Goal: Task Accomplishment & Management: Complete application form

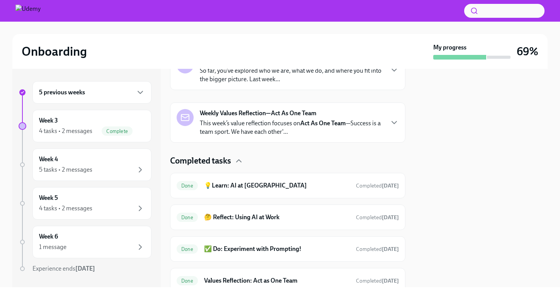
scroll to position [177, 0]
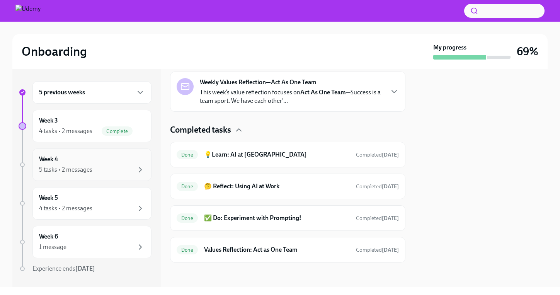
click at [82, 164] on div "Week 4 5 tasks • 2 messages" at bounding box center [92, 164] width 106 height 19
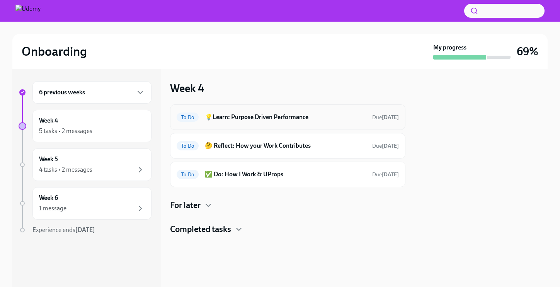
click at [309, 115] on h6 "💡Learn: Purpose Driven Performance" at bounding box center [285, 117] width 161 height 9
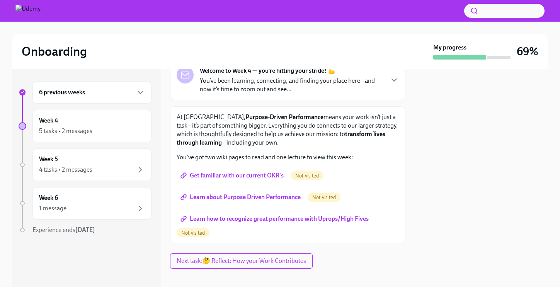
scroll to position [61, 0]
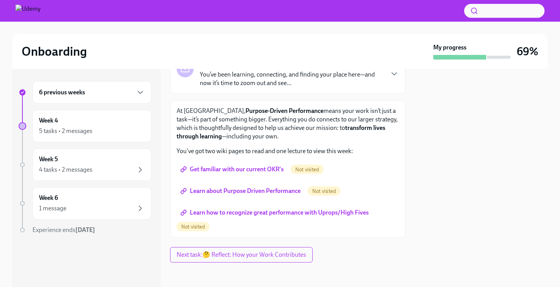
click at [258, 169] on span "Get familiar with our current OKR's" at bounding box center [233, 169] width 102 height 8
click at [237, 188] on span "Learn about Purpose Driven Performance" at bounding box center [241, 191] width 119 height 8
click at [238, 207] on link "Learn how to recognize great performance with Uprops/High Fives" at bounding box center [276, 212] width 198 height 15
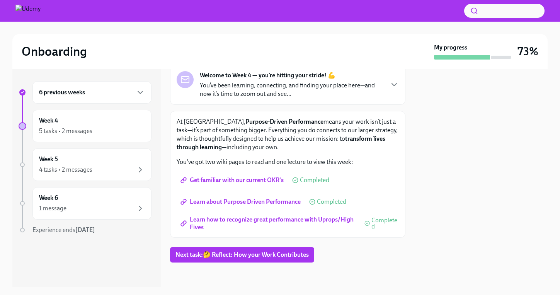
scroll to position [50, 0]
click at [231, 252] on span "Next task : 🤔 Reflect: How your Work Contributes" at bounding box center [241, 255] width 133 height 8
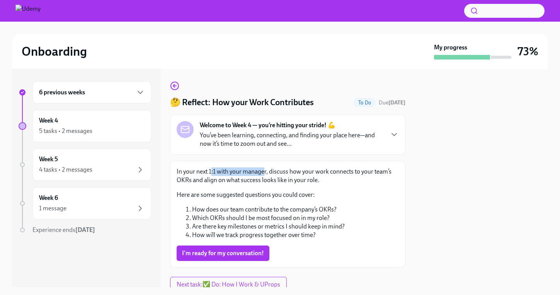
drag, startPoint x: 211, startPoint y: 171, endPoint x: 264, endPoint y: 172, distance: 53.3
click at [264, 172] on p "In your next 1:1 with your manager, discuss how your work connects to your team…" at bounding box center [288, 175] width 222 height 17
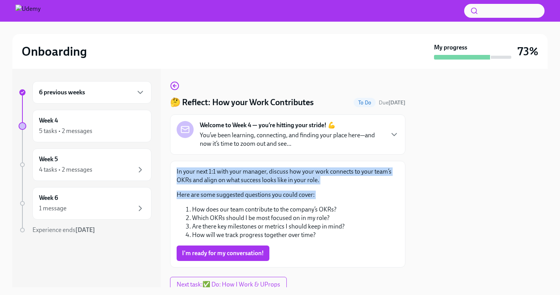
drag, startPoint x: 241, startPoint y: 167, endPoint x: 268, endPoint y: 202, distance: 43.8
click at [268, 201] on div "In your next 1:1 with your manager, discuss how your work connects to your team…" at bounding box center [288, 203] width 222 height 72
click at [268, 202] on div "In your next 1:1 with your manager, discuss how your work connects to your team…" at bounding box center [288, 203] width 222 height 72
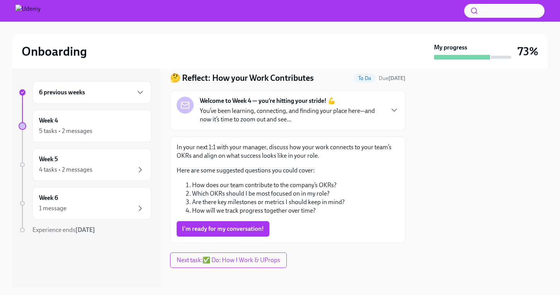
scroll to position [30, 0]
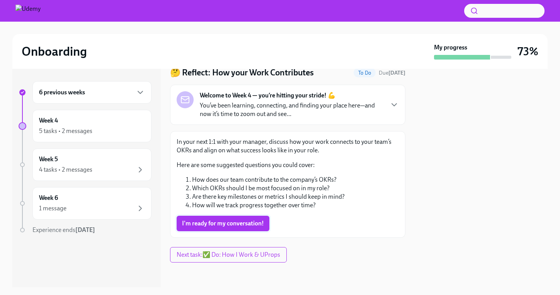
click at [247, 222] on span "I'm ready for my conversation!" at bounding box center [223, 224] width 82 height 8
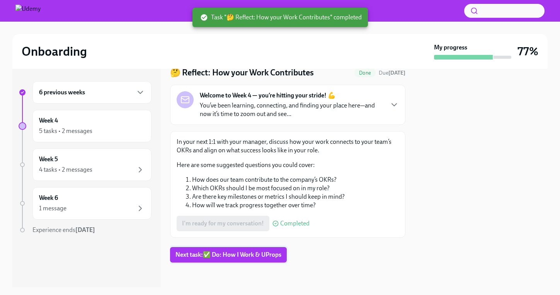
click at [236, 257] on span "Next task : ✅ Do: How I Work & UProps" at bounding box center [228, 255] width 106 height 8
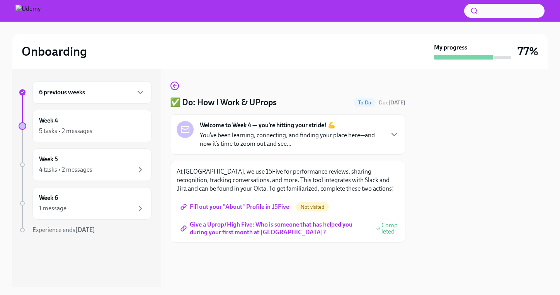
click at [276, 204] on span "Fill out your "About" Profile in 15Five" at bounding box center [235, 207] width 107 height 8
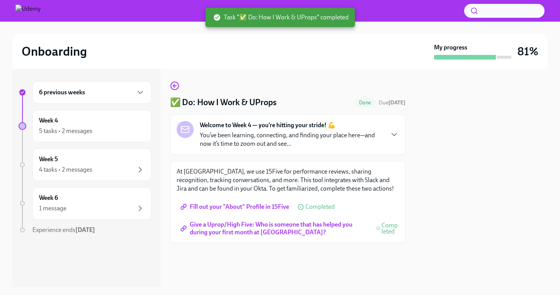
click at [258, 225] on span "Give a Uprop/High Five: Who is someone that has helped you during your first mo…" at bounding box center [275, 229] width 186 height 8
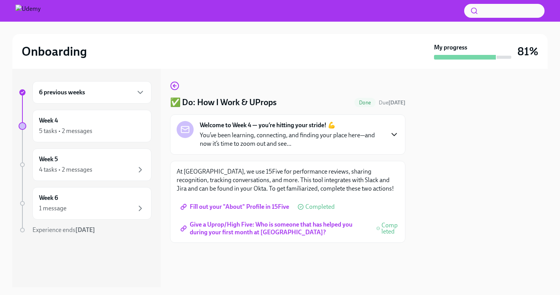
click at [392, 135] on icon "button" at bounding box center [394, 134] width 9 height 9
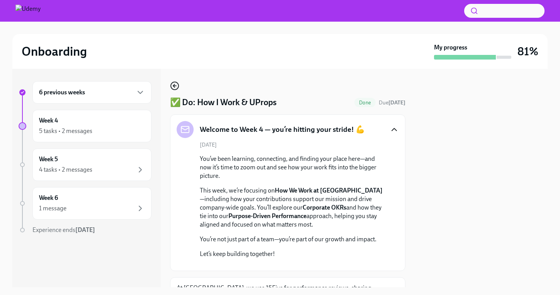
click at [174, 86] on icon "button" at bounding box center [174, 86] width 3 height 0
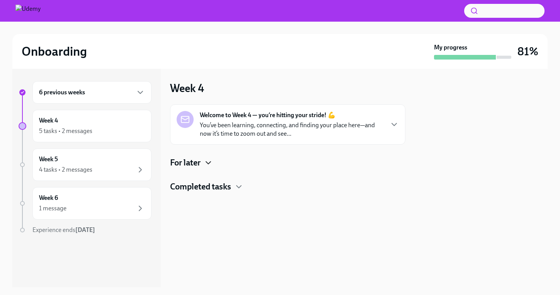
click at [205, 162] on icon "button" at bounding box center [208, 162] width 9 height 9
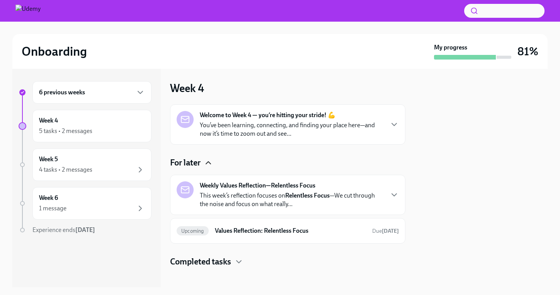
click at [236, 200] on p "This week’s reflection focuses on Relentless Focus —We cut through the noise an…" at bounding box center [292, 199] width 184 height 17
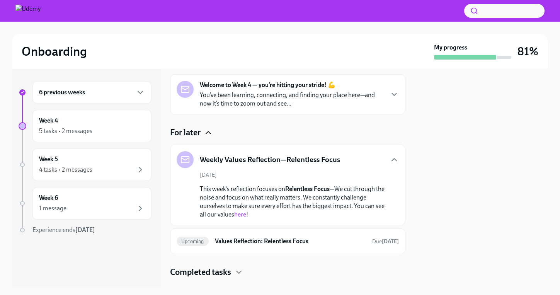
scroll to position [32, 0]
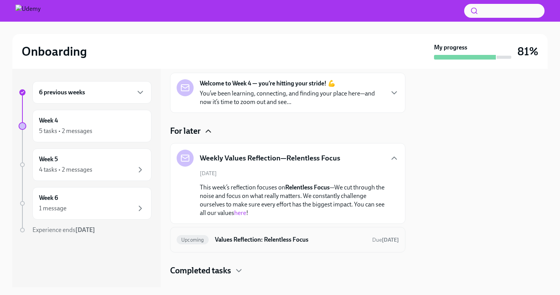
click at [247, 236] on h6 "Values Reflection: Relentless Focus" at bounding box center [290, 239] width 151 height 9
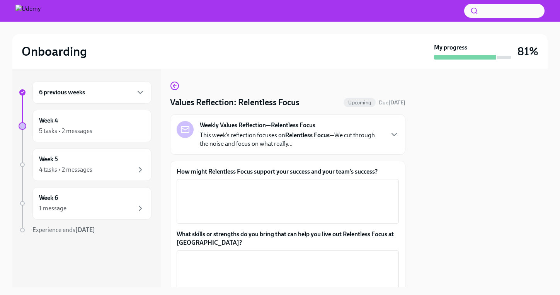
click at [259, 142] on p "This week’s reflection focuses on Relentless Focus —We cut through the noise an…" at bounding box center [292, 139] width 184 height 17
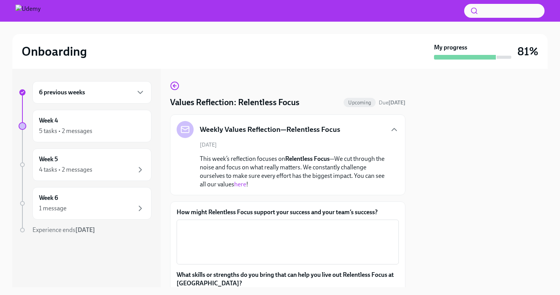
click at [240, 184] on link "here" at bounding box center [240, 183] width 12 height 7
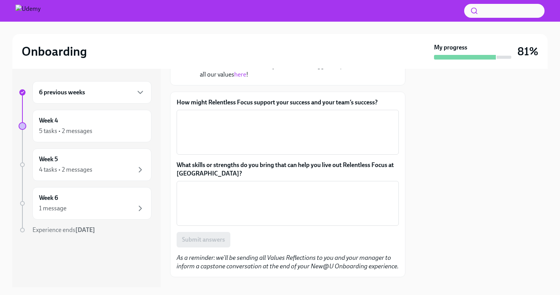
scroll to position [112, 0]
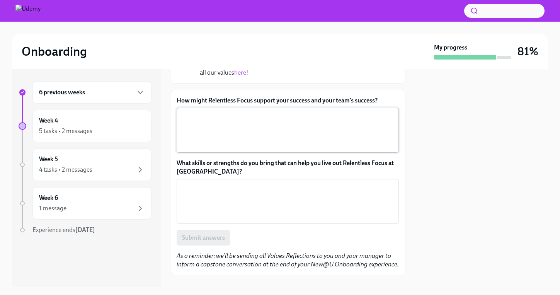
click at [267, 122] on textarea "How might Relentless Focus support your success and your team’s success?" at bounding box center [287, 130] width 213 height 37
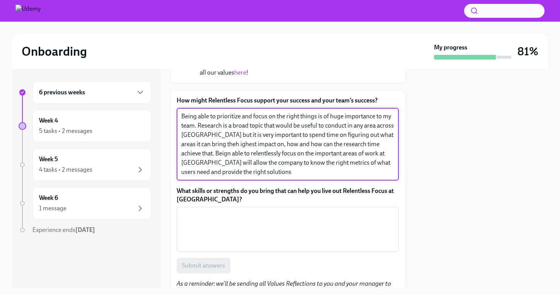
click at [205, 143] on textarea "Being able to prioritize and focus on the right things is of huge importance to…" at bounding box center [287, 144] width 213 height 65
type textarea "Being able to prioritize and focus on the right things is of huge importance to…"
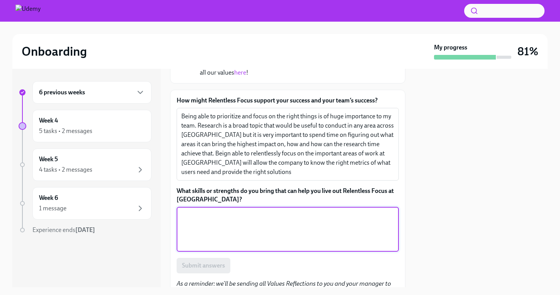
click at [223, 221] on textarea "What skills or strengths do you bring that can help you live out Relentless Foc…" at bounding box center [287, 229] width 213 height 37
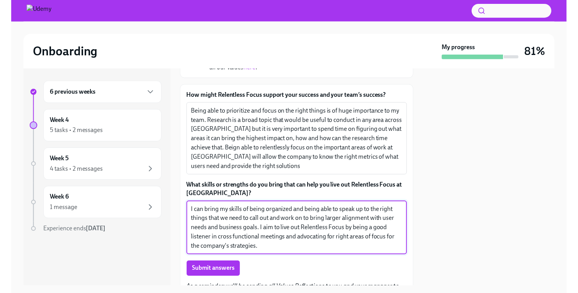
scroll to position [118, 0]
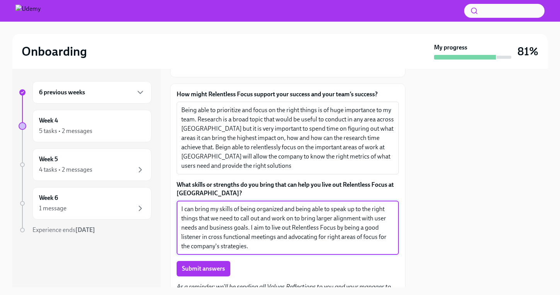
type textarea "I can bring my skills of being organized and being able to speak up to the righ…"
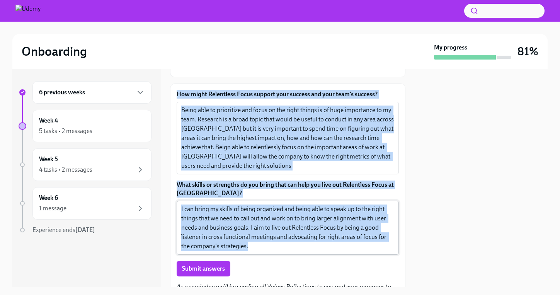
drag, startPoint x: 171, startPoint y: 91, endPoint x: 296, endPoint y: 252, distance: 203.6
click at [296, 252] on div "How might Relentless Focus support your success and your team’s success? Being …" at bounding box center [287, 194] width 235 height 223
copy div "How might Relentless Focus support your success and your team’s success? Being …"
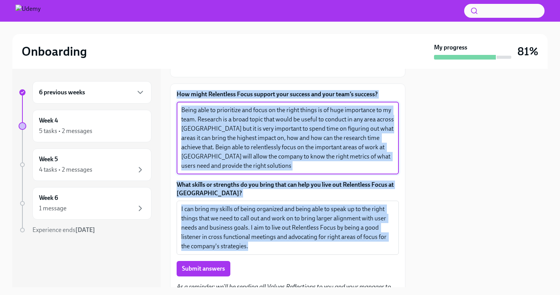
click at [223, 167] on textarea "Being able to prioritize and focus on the right things is of huge importance to…" at bounding box center [287, 138] width 213 height 65
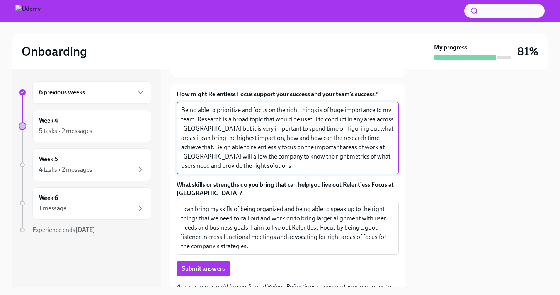
drag, startPoint x: 220, startPoint y: 164, endPoint x: 169, endPoint y: 102, distance: 81.0
click at [169, 102] on div "6 previous weeks Week 4 5 tasks • 2 messages Week 5 4 tasks • 2 messages Week 6…" at bounding box center [279, 178] width 535 height 218
paste textarea "Relentless Focus is critical for maximizing research impact across [PERSON_NAME…"
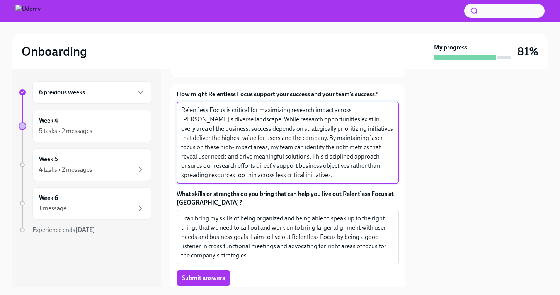
drag, startPoint x: 342, startPoint y: 138, endPoint x: 329, endPoint y: 136, distance: 13.6
click at [329, 136] on textarea "Relentless Focus is critical for maximizing research impact across [PERSON_NAME…" at bounding box center [287, 143] width 213 height 74
type textarea "Relentless Focus is critical for maximizing research impact across [PERSON_NAME…"
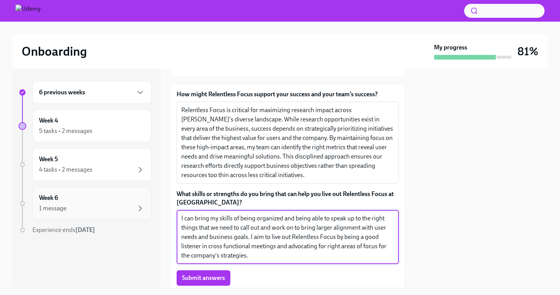
drag, startPoint x: 265, startPoint y: 255, endPoint x: 146, endPoint y: 211, distance: 126.7
click at [146, 211] on div "6 previous weeks Week 4 5 tasks • 2 messages Week 5 4 tasks • 2 messages Week 6…" at bounding box center [279, 178] width 535 height 218
paste textarea "bring strong organizational skills and the confidence to advocate for strategic…"
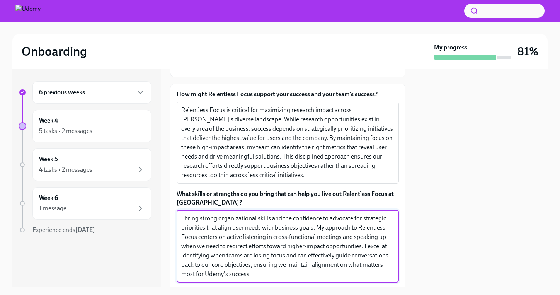
type textarea "I bring strong organizational skills and the confidence to advocate for strateg…"
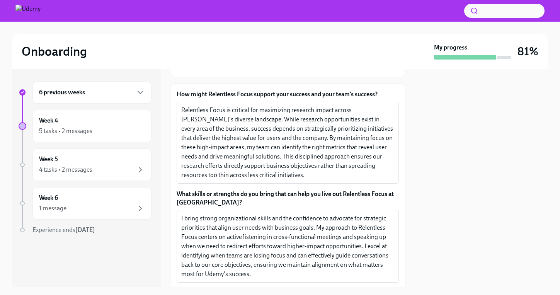
click at [456, 204] on div at bounding box center [481, 178] width 133 height 218
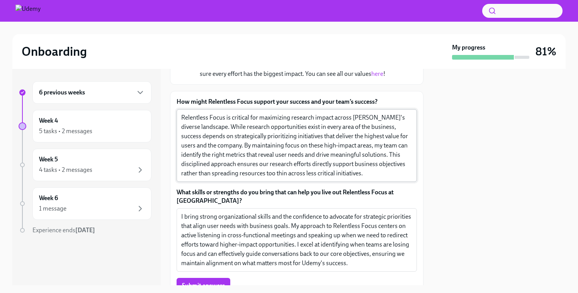
scroll to position [165, 0]
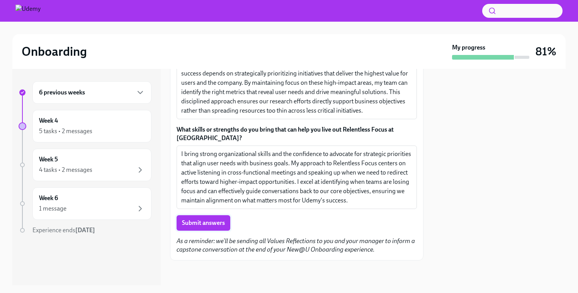
click at [199, 225] on span "Submit answers" at bounding box center [203, 223] width 43 height 8
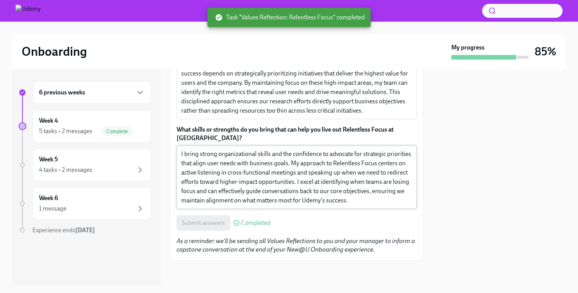
scroll to position [0, 0]
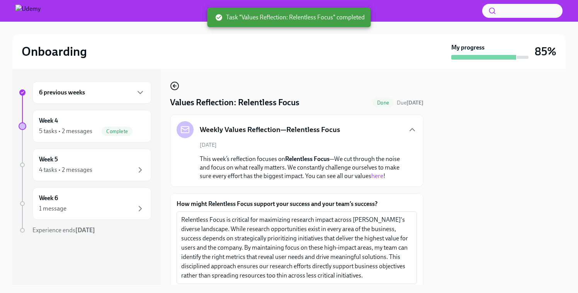
click at [173, 87] on icon "button" at bounding box center [174, 85] width 9 height 9
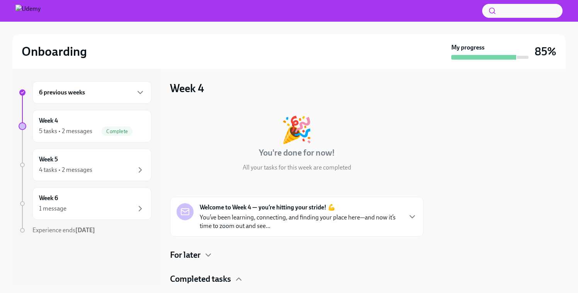
click at [106, 94] on div "6 previous weeks" at bounding box center [92, 92] width 106 height 9
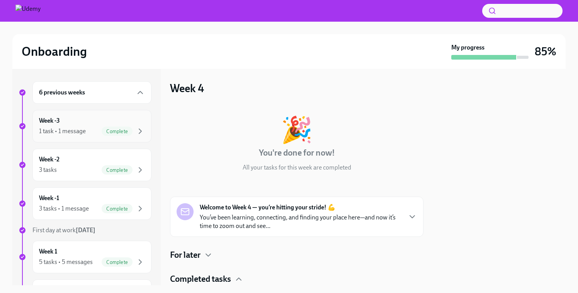
click at [77, 127] on div "1 task • 1 message" at bounding box center [62, 131] width 47 height 9
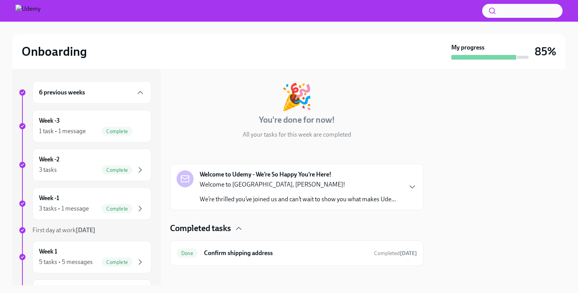
scroll to position [38, 0]
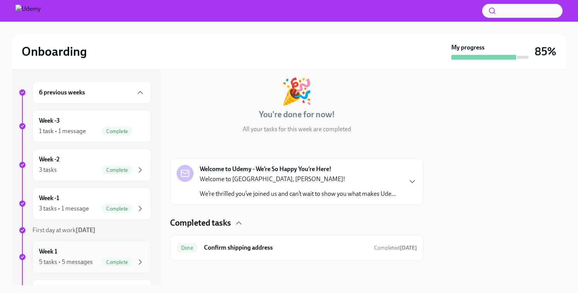
click at [74, 253] on div "Week 1 5 tasks • 5 messages Complete" at bounding box center [92, 256] width 106 height 19
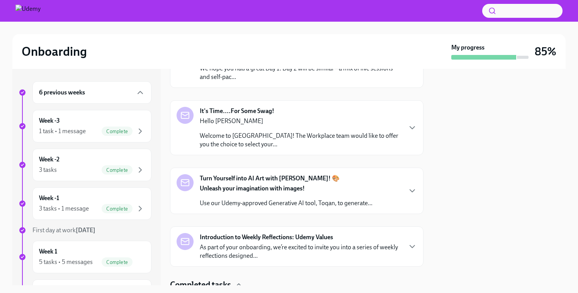
scroll to position [218, 0]
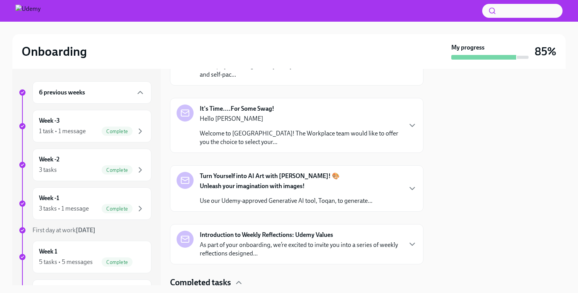
click at [341, 138] on p "Welcome to [GEOGRAPHIC_DATA]! The Workplace team would like to offer you the ch…" at bounding box center [301, 137] width 202 height 17
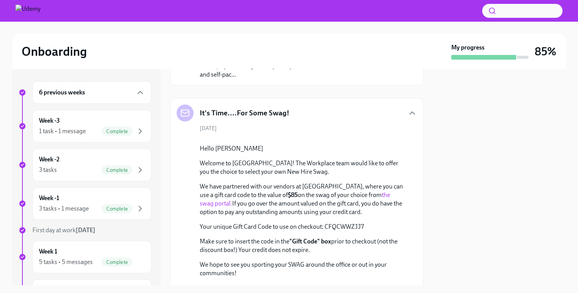
click at [375, 207] on link "the swag portal." at bounding box center [295, 199] width 191 height 16
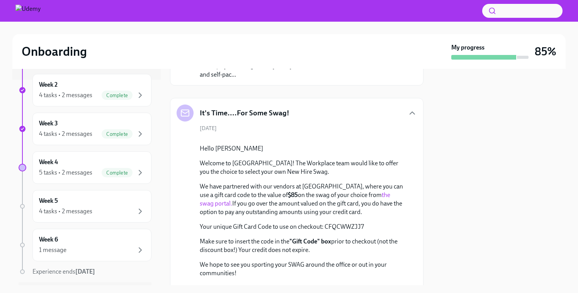
scroll to position [222, 0]
